Goal: Task Accomplishment & Management: Manage account settings

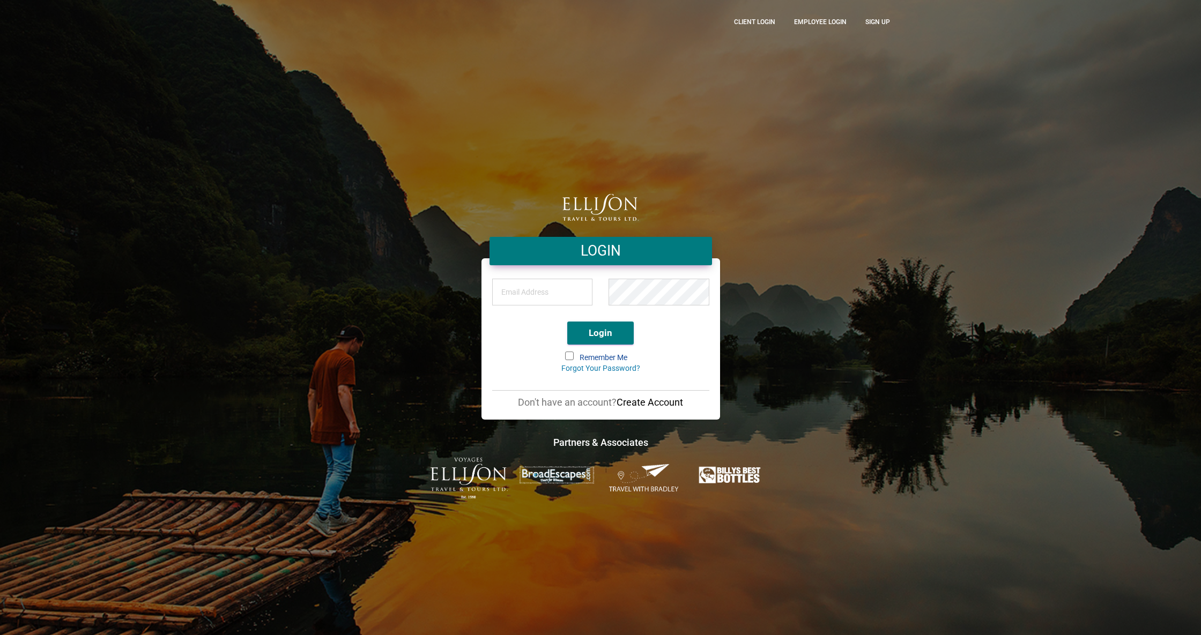
click at [546, 288] on input "email" at bounding box center [542, 292] width 101 height 27
type input "[PERSON_NAME][EMAIL_ADDRESS][DOMAIN_NAME]"
click at [566, 356] on span at bounding box center [569, 356] width 9 height 9
click at [566, 353] on input "Remember Me" at bounding box center [566, 353] width 0 height 0
click at [616, 333] on button "Login" at bounding box center [600, 333] width 66 height 23
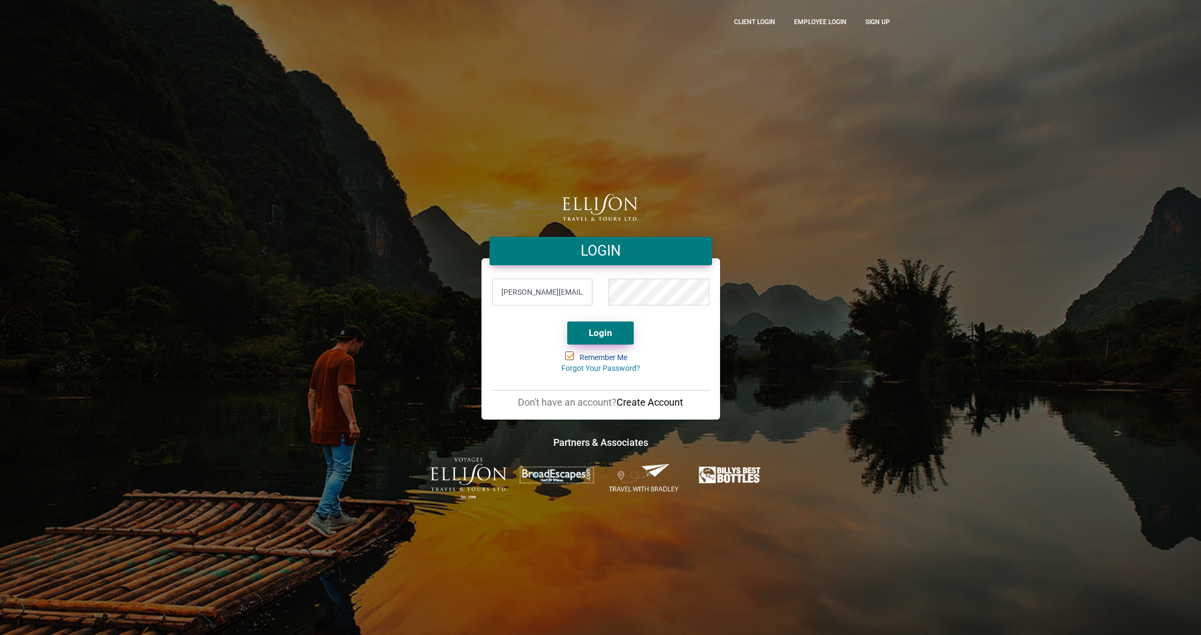
click at [575, 337] on button "Login" at bounding box center [600, 333] width 66 height 23
